Goal: Check status: Check status

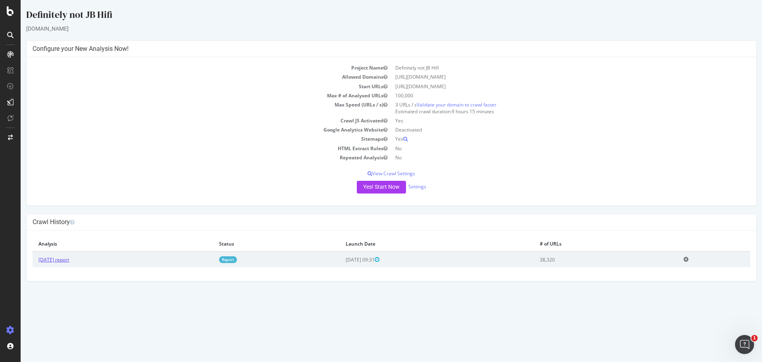
click at [66, 259] on link "[DATE] report" at bounding box center [53, 259] width 31 height 7
